Goal: Find specific page/section: Find specific page/section

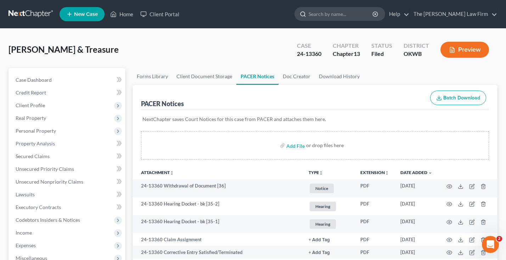
click at [338, 14] on input "search" at bounding box center [340, 13] width 65 height 13
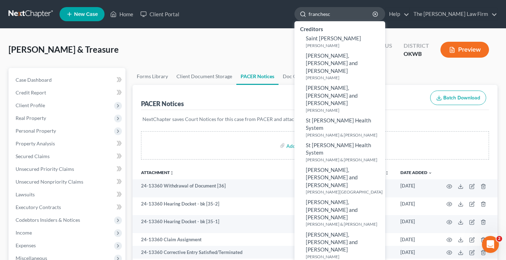
type input "[PERSON_NAME]"
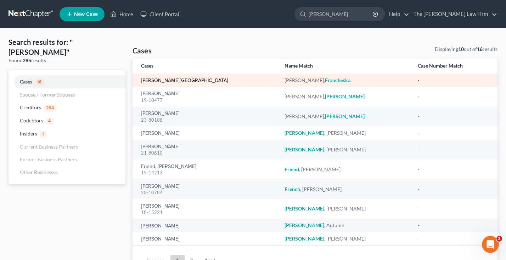
click at [168, 79] on link "[PERSON_NAME][GEOGRAPHIC_DATA]" at bounding box center [184, 80] width 87 height 5
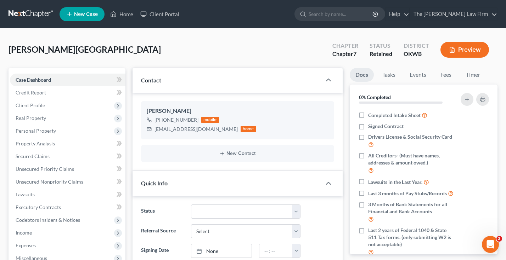
scroll to position [15, 0]
click at [445, 75] on link "Fees" at bounding box center [445, 75] width 23 height 14
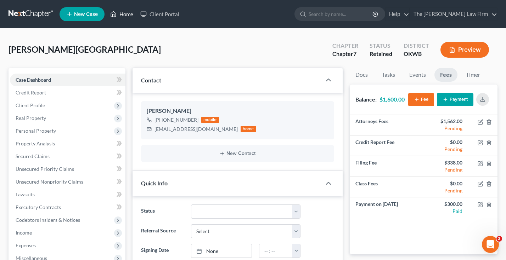
click at [128, 11] on link "Home" at bounding box center [122, 14] width 30 height 13
